Goal: Information Seeking & Learning: Understand process/instructions

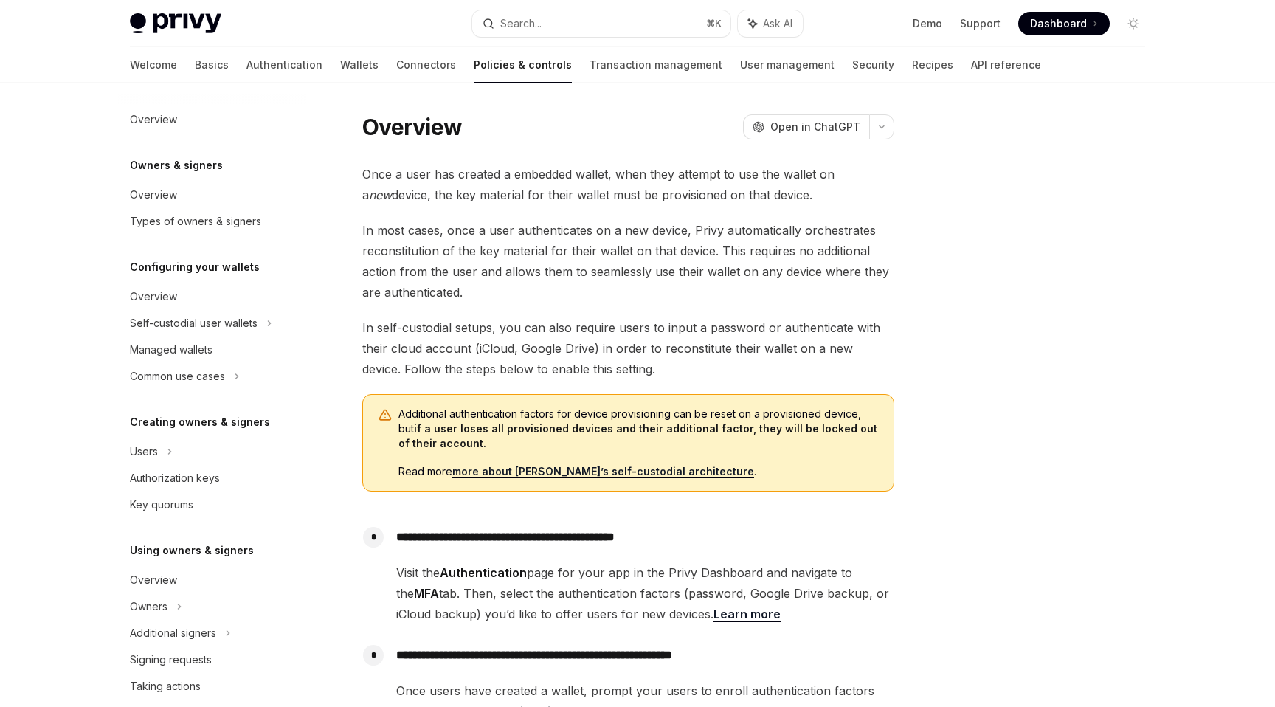
scroll to position [187, 0]
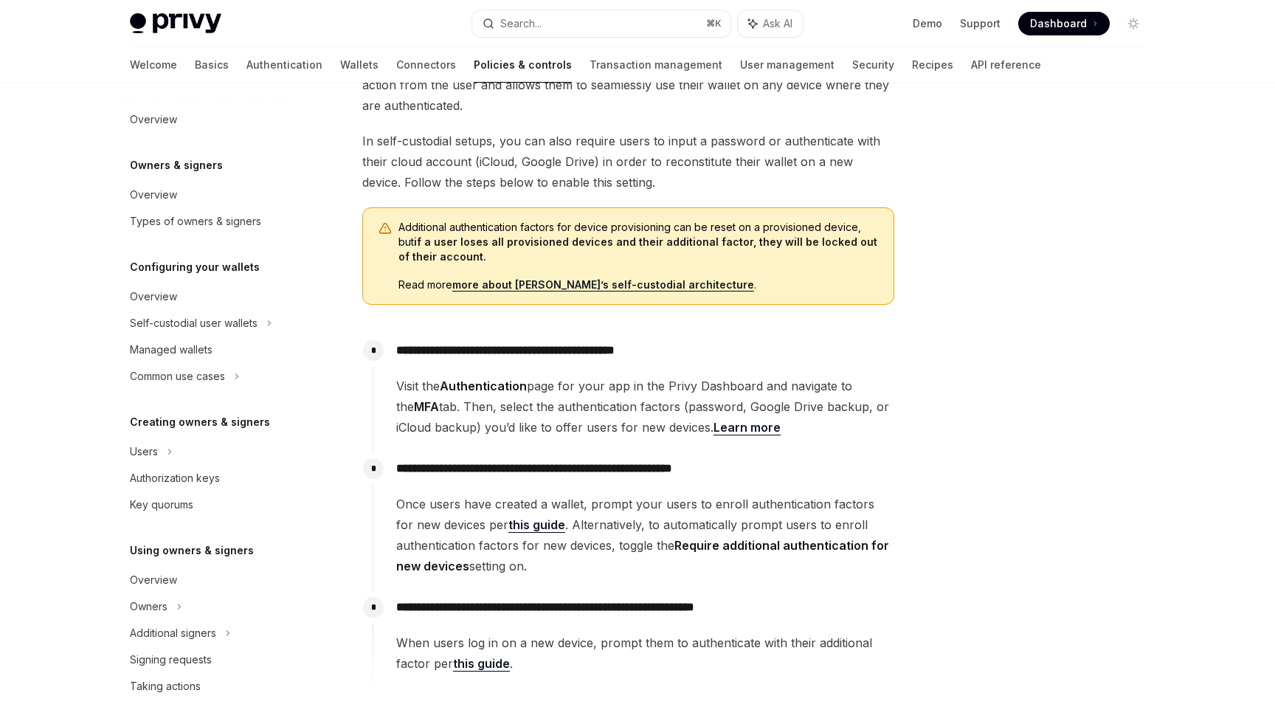
click at [498, 464] on p "**********" at bounding box center [644, 468] width 497 height 21
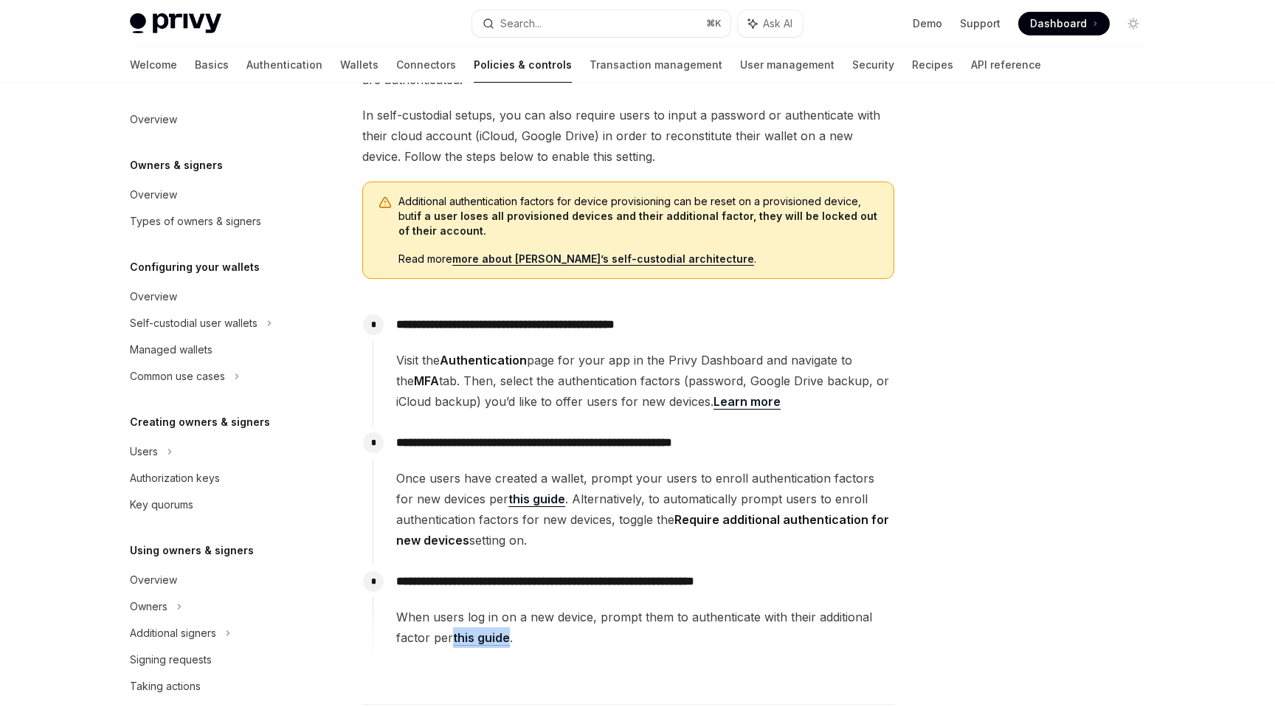
scroll to position [187, 0]
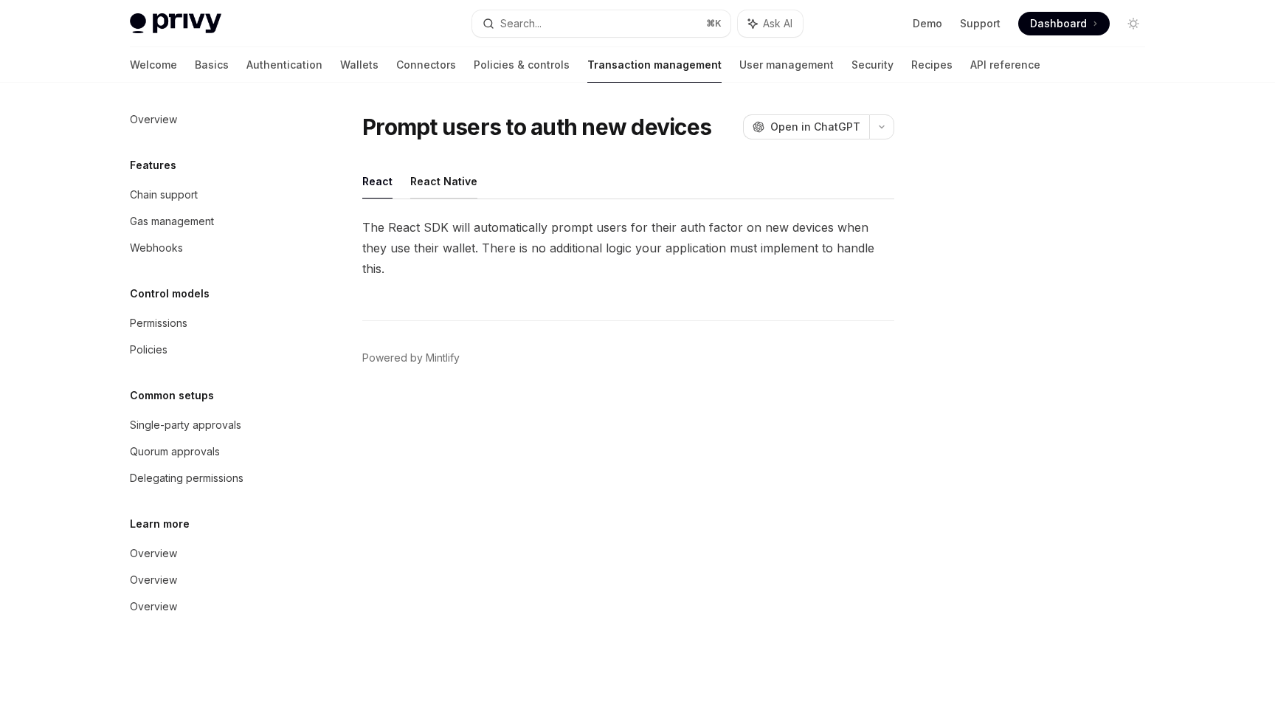
click at [449, 184] on button "React Native" at bounding box center [443, 181] width 67 height 35
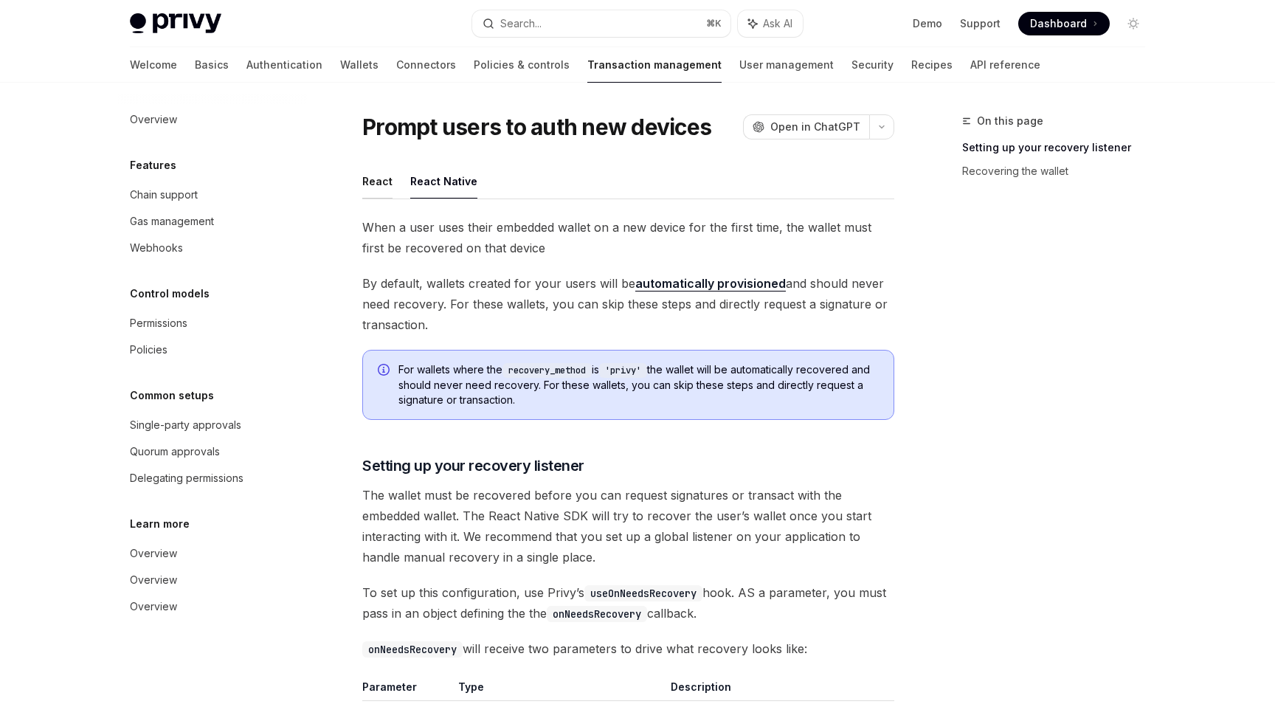
click at [376, 187] on button "React" at bounding box center [377, 181] width 30 height 35
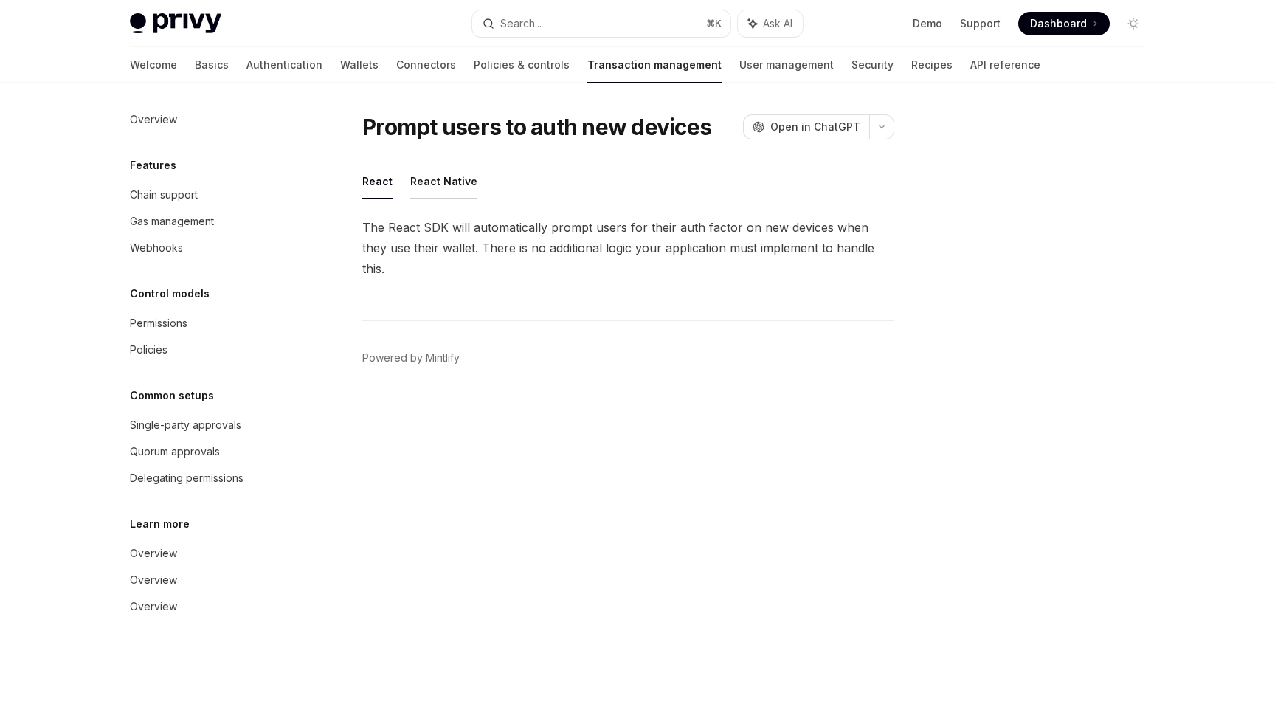
click at [451, 181] on button "React Native" at bounding box center [443, 181] width 67 height 35
type textarea "*"
